Goal: Information Seeking & Learning: Learn about a topic

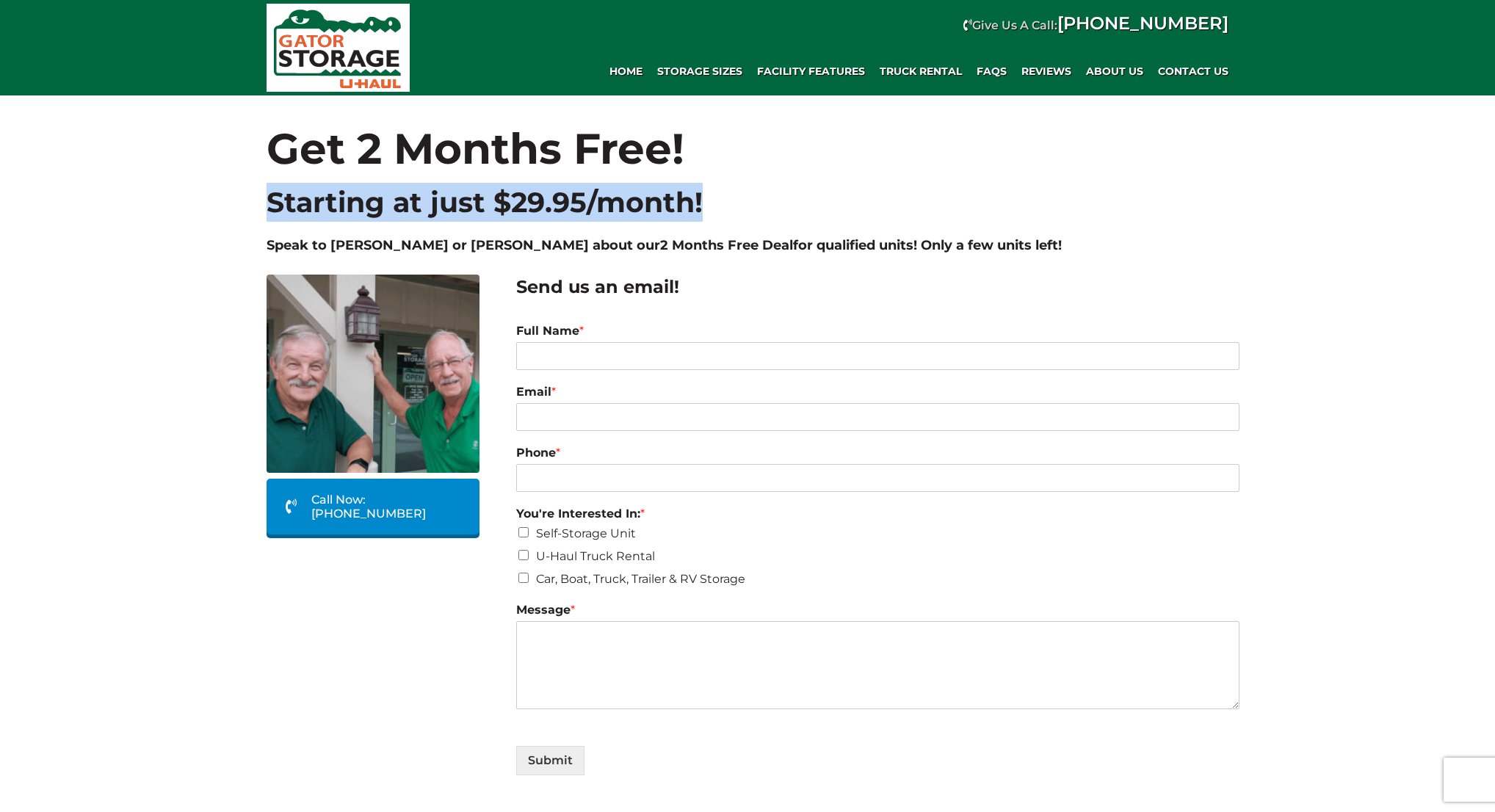
drag, startPoint x: 268, startPoint y: 204, endPoint x: 704, endPoint y: 205, distance: 436.0
click at [705, 209] on h2 "Starting at just $29.95/month!" at bounding box center [748, 200] width 962 height 43
copy h2 "Starting at just $29.95/month!"
